Goal: Task Accomplishment & Management: Manage account settings

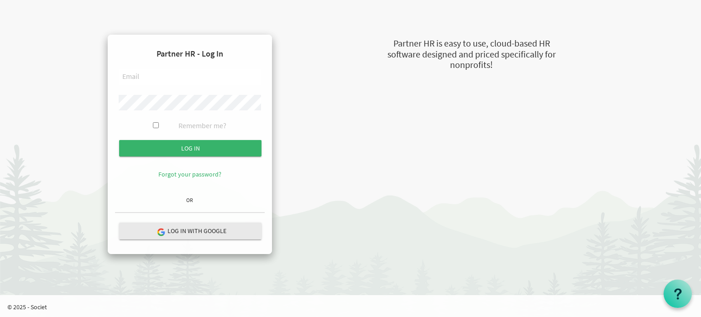
click at [195, 72] on input "text" at bounding box center [190, 77] width 142 height 16
type input "megana@theopendoors.ca"
click at [158, 127] on input "Remember me?" at bounding box center [156, 125] width 6 height 6
checkbox input "true"
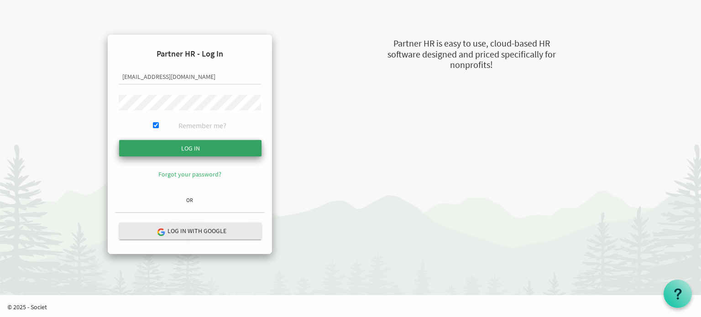
click at [190, 149] on input "submit" at bounding box center [190, 148] width 142 height 16
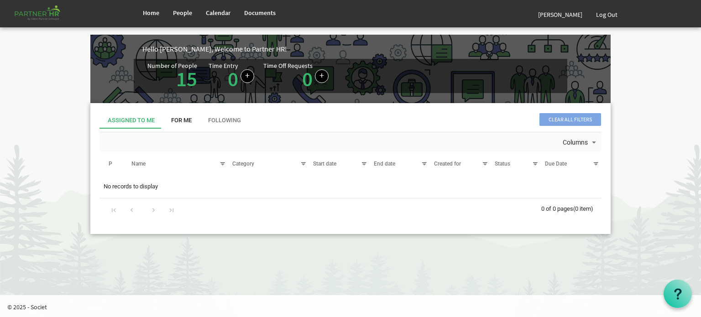
click at [178, 120] on div "For Me" at bounding box center [181, 120] width 21 height 9
click at [207, 122] on div "Following" at bounding box center [224, 120] width 49 height 16
click at [123, 118] on div "Assigned To Me" at bounding box center [131, 120] width 47 height 9
click at [184, 83] on link "15" at bounding box center [186, 79] width 21 height 26
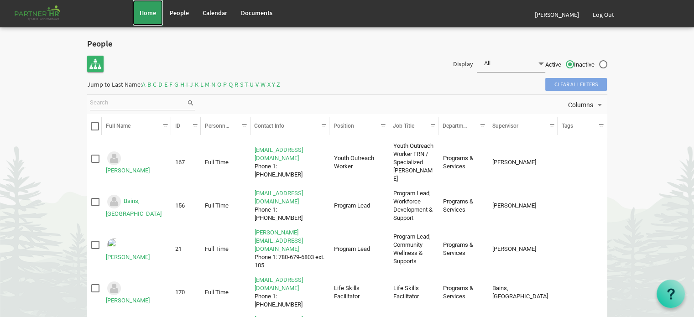
click at [160, 10] on link "Home" at bounding box center [148, 13] width 30 height 26
